Goal: Information Seeking & Learning: Learn about a topic

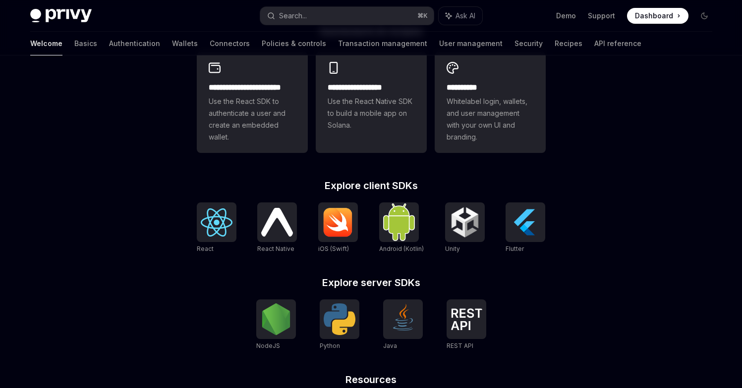
scroll to position [287, 0]
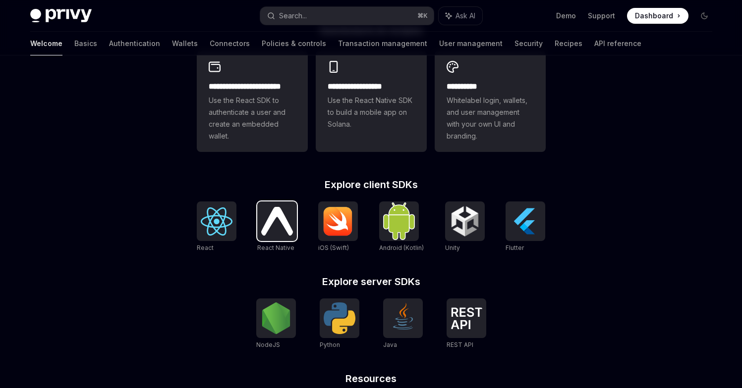
click at [282, 223] on img at bounding box center [277, 221] width 32 height 28
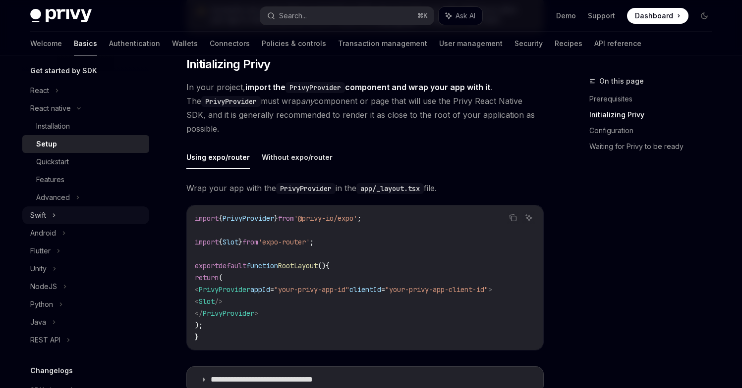
scroll to position [111, 0]
click at [86, 180] on div "Features" at bounding box center [89, 179] width 107 height 12
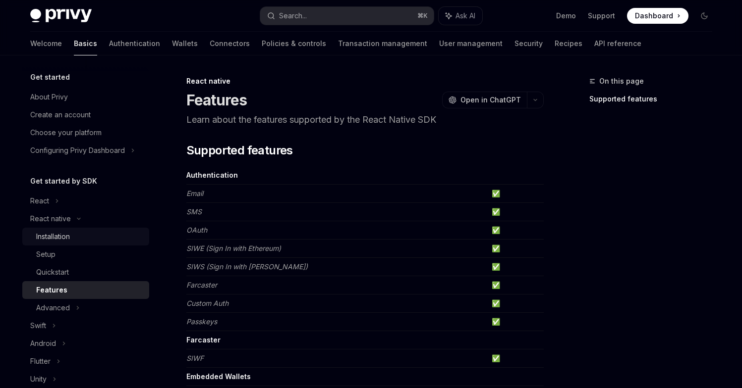
click at [56, 238] on div "Installation" at bounding box center [53, 237] width 34 height 12
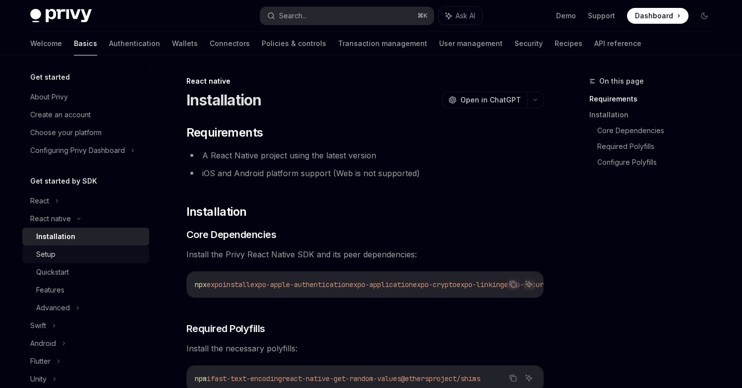
click at [43, 259] on div "Setup" at bounding box center [45, 255] width 19 height 12
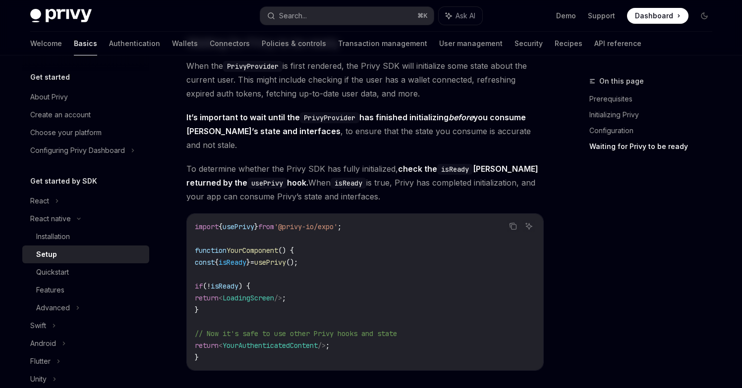
scroll to position [748, 0]
click at [51, 216] on div "React native" at bounding box center [50, 219] width 41 height 12
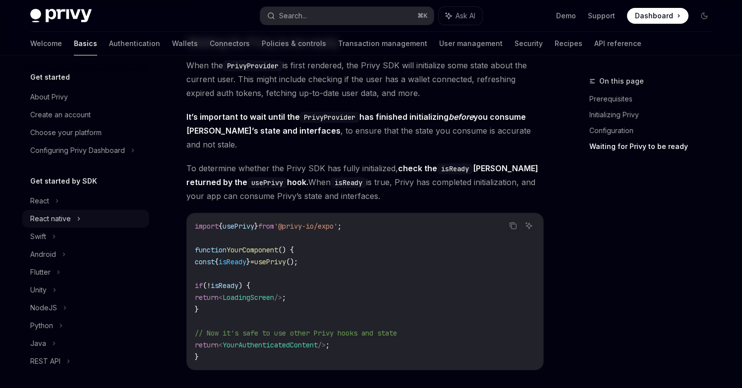
click at [56, 219] on div "React native" at bounding box center [50, 219] width 41 height 12
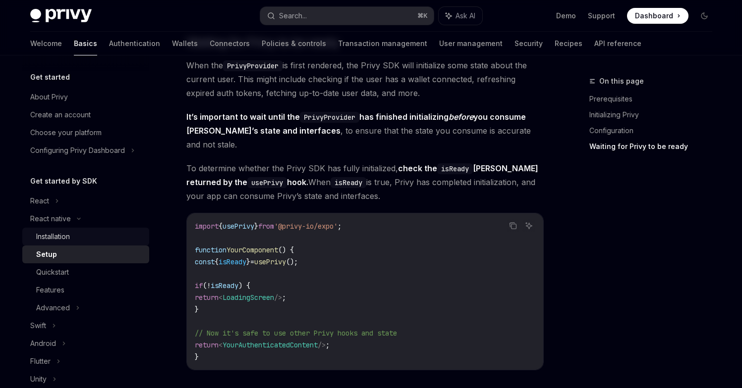
click at [69, 230] on link "Installation" at bounding box center [85, 237] width 127 height 18
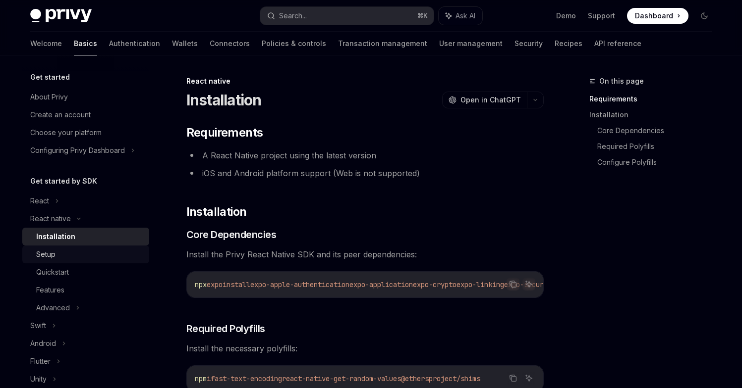
click at [42, 254] on div "Setup" at bounding box center [45, 255] width 19 height 12
type textarea "*"
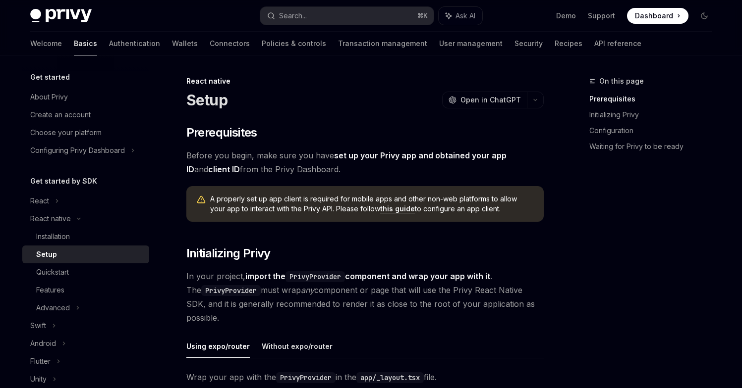
click at [386, 0] on div "Privy Docs home page Search... ⌘ K Ask AI Demo Support Dashboard Dashboard Sear…" at bounding box center [371, 16] width 682 height 32
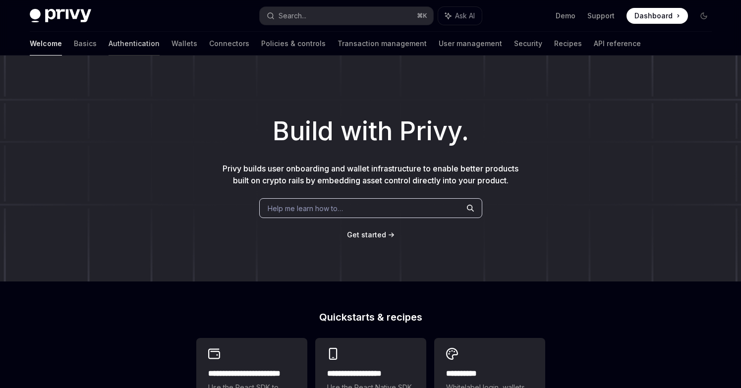
click at [108, 45] on link "Authentication" at bounding box center [133, 44] width 51 height 24
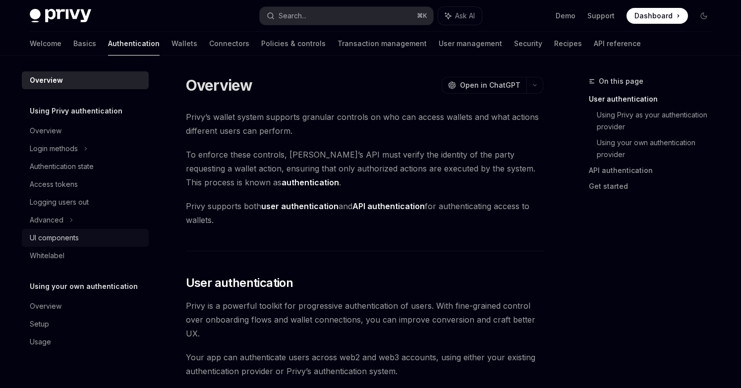
click at [56, 237] on div "UI components" at bounding box center [54, 238] width 49 height 12
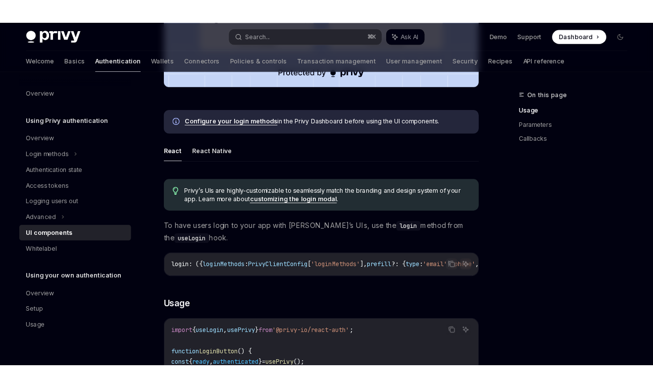
scroll to position [497, 0]
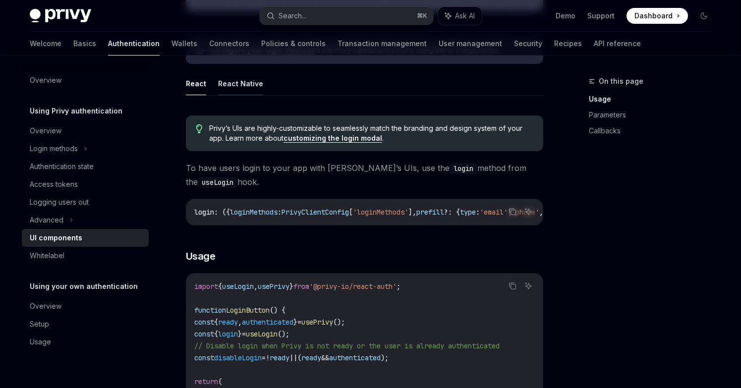
click at [255, 77] on button "React Native" at bounding box center [240, 83] width 45 height 23
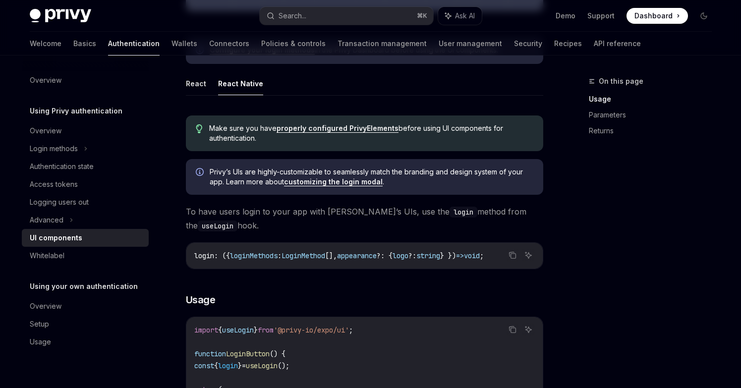
type textarea "*"
